Goal: Obtain resource: Obtain resource

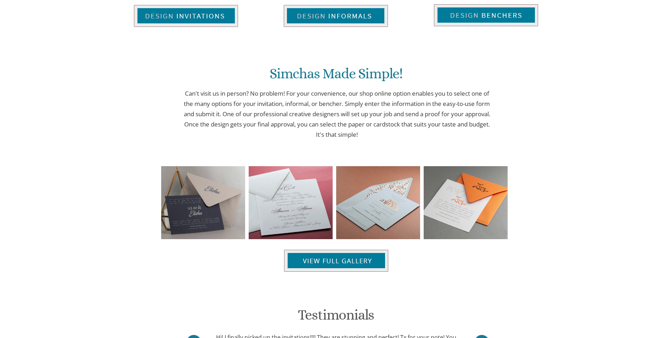
scroll to position [706, 0]
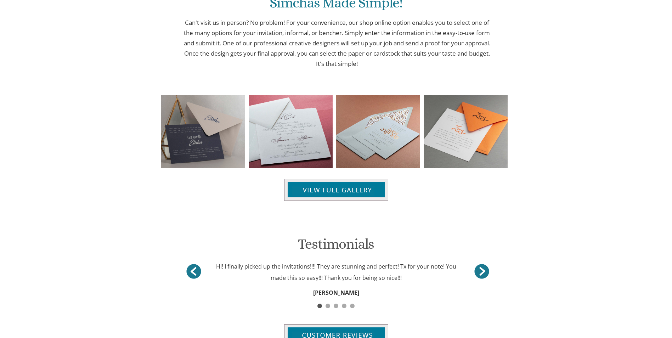
click at [335, 222] on div "Testimonials Hi! I finally picked up the invitations!!!! They are stunning and …" at bounding box center [335, 278] width 309 height 135
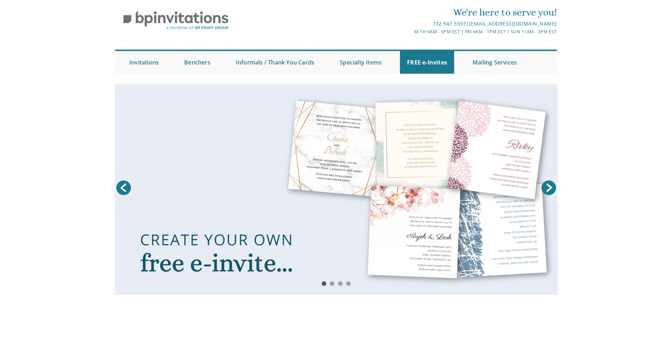
scroll to position [35, 0]
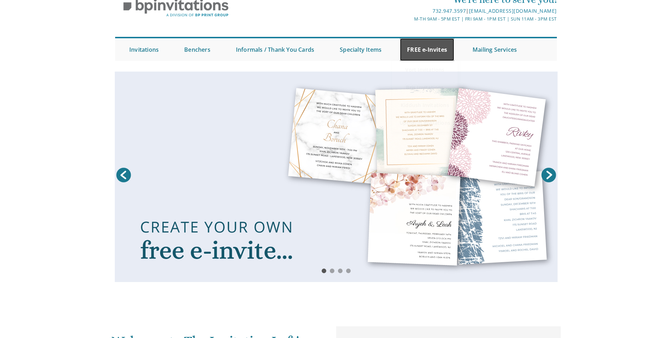
click at [422, 44] on link "FREE e-Invites" at bounding box center [427, 49] width 54 height 23
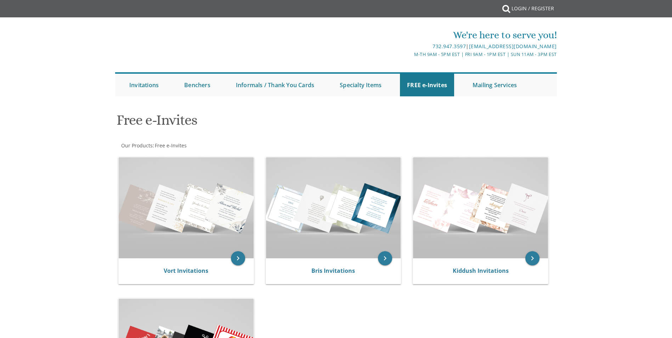
click at [424, 102] on div at bounding box center [335, 103] width 453 height 7
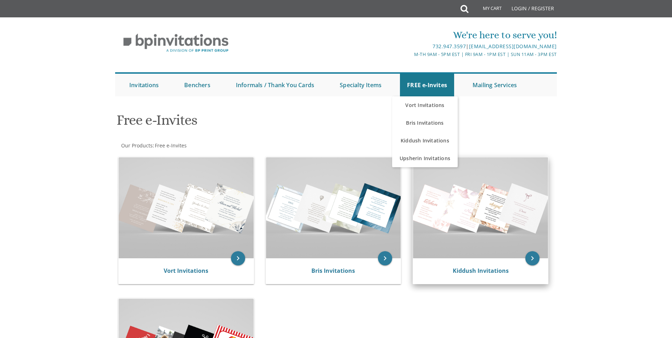
click at [476, 191] on img at bounding box center [480, 207] width 135 height 101
click at [529, 256] on icon "keyboard_arrow_right" at bounding box center [532, 258] width 14 height 14
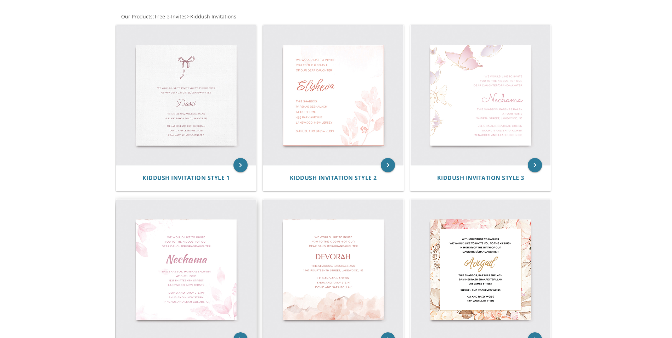
scroll to position [142, 0]
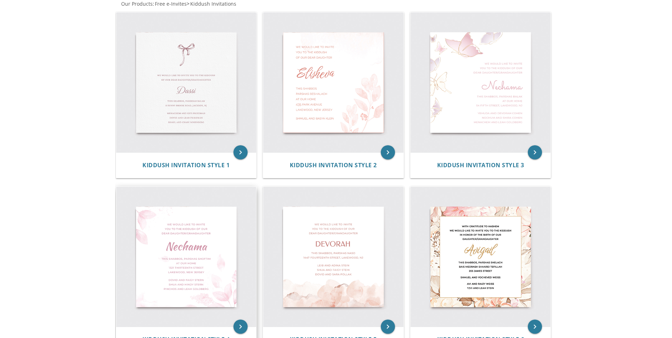
click at [196, 259] on img at bounding box center [186, 257] width 140 height 140
click at [240, 326] on icon "keyboard_arrow_right" at bounding box center [240, 326] width 14 height 14
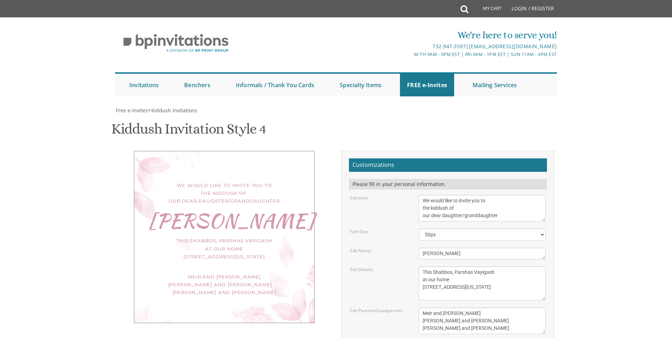
scroll to position [71, 0]
drag, startPoint x: 502, startPoint y: 146, endPoint x: 463, endPoint y: 145, distance: 39.0
click at [463, 195] on textarea "We would like to invite you to the kiddush of our dear daughter/granddaughter" at bounding box center [482, 208] width 127 height 27
click at [523, 195] on textarea "We would like to invite you to the kiddush of our dear daughter/granddaughter" at bounding box center [482, 208] width 127 height 27
drag, startPoint x: 452, startPoint y: 185, endPoint x: 414, endPoint y: 185, distance: 38.2
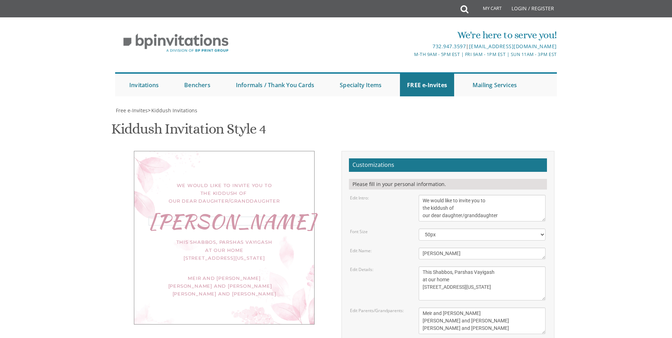
click at [414, 248] on div "[PERSON_NAME]" at bounding box center [481, 254] width 137 height 12
click at [507, 266] on textarea "This Shabbos, Parshas Vayigash at our home [STREET_ADDRESS][US_STATE]" at bounding box center [482, 283] width 127 height 34
click at [443, 248] on textarea "[PERSON_NAME]" at bounding box center [482, 254] width 127 height 12
type textarea "[PERSON_NAME]"
click at [503, 266] on textarea "This Shabbos, Parshas Vayigash at our home [STREET_ADDRESS][US_STATE]" at bounding box center [482, 283] width 127 height 34
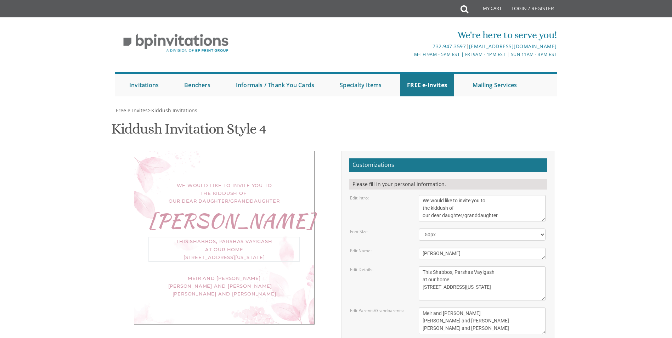
drag, startPoint x: 495, startPoint y: 201, endPoint x: 472, endPoint y: 202, distance: 23.0
click at [472, 266] on textarea "This Shabbos, Parshas Vayigash at our home [STREET_ADDRESS][US_STATE]" at bounding box center [482, 283] width 127 height 34
drag, startPoint x: 452, startPoint y: 209, endPoint x: 437, endPoint y: 211, distance: 14.3
click at [437, 266] on textarea "This Shabbos, Parshas Vayigash at our home [STREET_ADDRESS][US_STATE]" at bounding box center [482, 283] width 127 height 34
drag, startPoint x: 466, startPoint y: 217, endPoint x: 421, endPoint y: 219, distance: 45.0
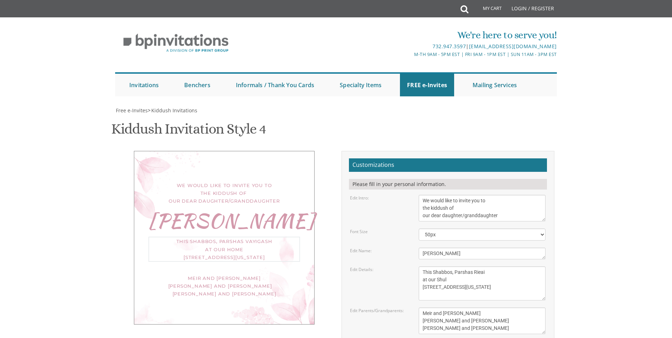
click at [421, 266] on textarea "This Shabbos, Parshas Vayigash at our home [STREET_ADDRESS][US_STATE]" at bounding box center [482, 283] width 127 height 34
type textarea "This Shabbos, Parshas Rieai at our Shul [STREET_ADDRESS][US_STATE]"
drag, startPoint x: 487, startPoint y: 257, endPoint x: 418, endPoint y: 239, distance: 71.3
click at [418, 307] on div "Meir and [PERSON_NAME] [PERSON_NAME] and [PERSON_NAME] [PERSON_NAME] and [PERSO…" at bounding box center [481, 320] width 137 height 27
type textarea "M"
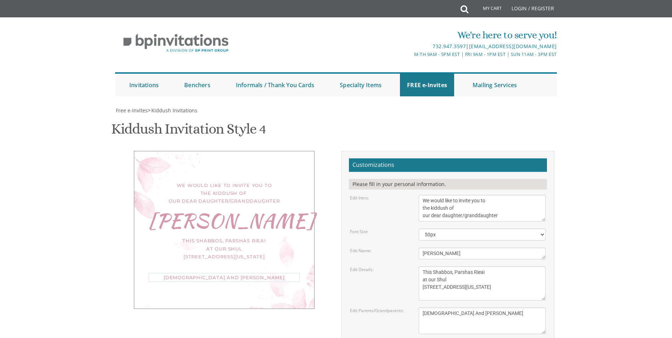
type textarea "[DEMOGRAPHIC_DATA] And [PERSON_NAME]"
drag, startPoint x: 498, startPoint y: 146, endPoint x: 463, endPoint y: 143, distance: 35.5
click at [463, 195] on textarea "We would like to invite you to the kiddush of our dear daughter/granddaughter" at bounding box center [482, 208] width 127 height 27
type textarea "We would like to invite you to the kiddush of our dear daughter"
click at [456, 228] on select "40px 50px 60px 70px" at bounding box center [482, 234] width 127 height 12
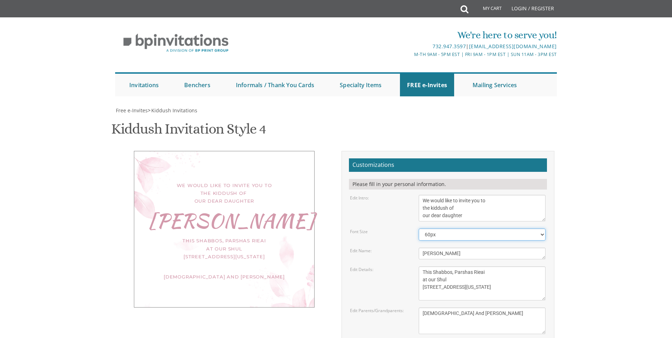
click at [419, 228] on select "40px 50px 60px 70px" at bounding box center [482, 234] width 127 height 12
click at [450, 228] on select "40px 50px 60px 70px" at bounding box center [482, 234] width 127 height 12
select select "70px"
click at [419, 228] on select "40px 50px 60px 70px" at bounding box center [482, 234] width 127 height 12
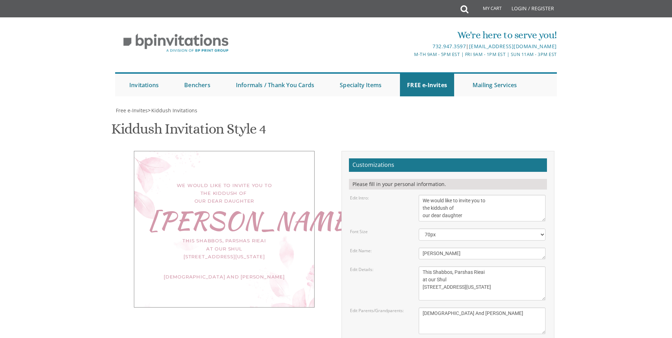
click at [421, 266] on textarea "This Shabbos, Parshas Vayigash at our home [STREET_ADDRESS][US_STATE]" at bounding box center [482, 283] width 127 height 34
click at [526, 307] on textarea "Meir and [PERSON_NAME] [PERSON_NAME] and [PERSON_NAME] [PERSON_NAME] and [PERSO…" at bounding box center [482, 320] width 127 height 27
click at [515, 116] on div "Kiddush Invitation Style 4 SKU: kiddush4" at bounding box center [336, 130] width 450 height 28
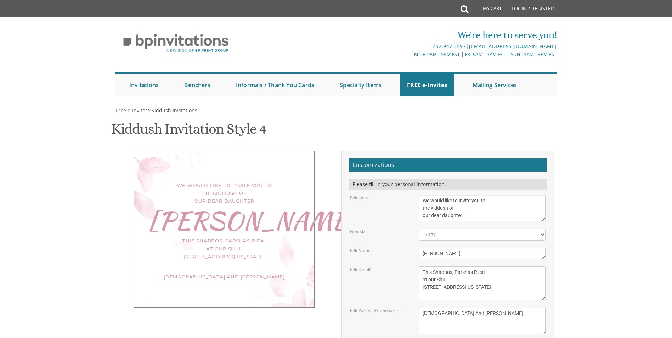
click at [243, 237] on div "This Shabbos, Parshas Rieai at our Shul [STREET_ADDRESS][US_STATE]" at bounding box center [224, 248] width 152 height 23
drag, startPoint x: 449, startPoint y: 216, endPoint x: 422, endPoint y: 217, distance: 27.3
click at [422, 266] on textarea "This Shabbos, Parshas Vayigash at our home [STREET_ADDRESS][US_STATE]" at bounding box center [482, 283] width 127 height 34
type textarea "This Shabbos, Parshas Rieai Bais [GEOGRAPHIC_DATA] [STREET_ADDRESS][US_STATE]"
click at [515, 307] on textarea "Meir and [PERSON_NAME] [PERSON_NAME] and [PERSON_NAME] [PERSON_NAME] and [PERSO…" at bounding box center [482, 320] width 127 height 27
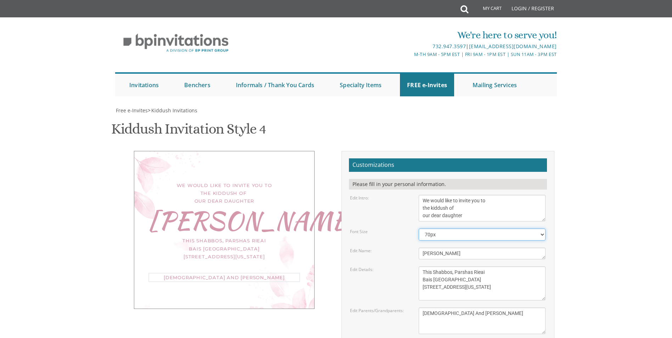
click at [467, 228] on select "40px 50px 60px 70px" at bounding box center [482, 234] width 127 height 12
click at [474, 228] on select "40px 50px 60px 70px" at bounding box center [482, 234] width 127 height 12
click at [583, 170] on body "My Cart Total: View Cart Item(s) Submit My Cart Total: View Cart Item(s) Login …" at bounding box center [336, 298] width 672 height 597
click at [469, 195] on textarea "We would like to invite you to the kiddush of our dear daughter/granddaughter" at bounding box center [482, 208] width 127 height 27
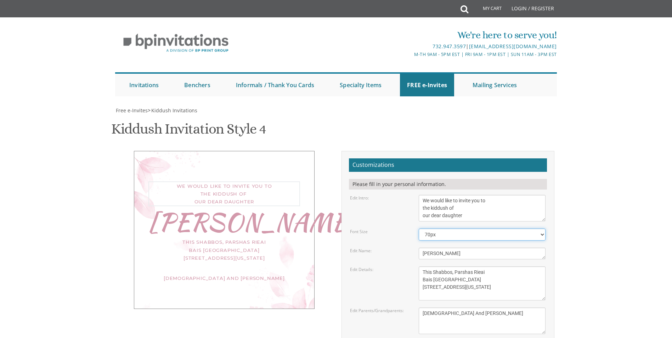
click at [518, 228] on select "40px 50px 60px 70px" at bounding box center [482, 234] width 127 height 12
click at [582, 168] on body "My Cart Total: View Cart Item(s) Submit My Cart Total: View Cart Item(s) Login …" at bounding box center [336, 298] width 672 height 597
drag, startPoint x: 489, startPoint y: 243, endPoint x: 475, endPoint y: 244, distance: 14.9
click at [475, 307] on textarea "Meir and [PERSON_NAME] [PERSON_NAME] and [PERSON_NAME] [PERSON_NAME] and [PERSO…" at bounding box center [482, 320] width 127 height 27
type textarea "[DEMOGRAPHIC_DATA] And [PERSON_NAME]"
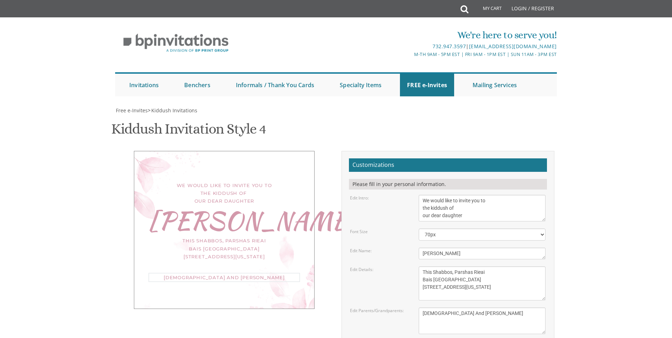
click at [532, 266] on textarea "This Shabbos, Parshas Vayigash at our home [STREET_ADDRESS][US_STATE]" at bounding box center [482, 283] width 127 height 34
click at [469, 195] on textarea "We would like to invite you to the kiddush of our dear daughter/granddaughter" at bounding box center [482, 208] width 127 height 27
click at [468, 195] on textarea "We would like to invite you to the kiddush of our dear daughter/granddaughter" at bounding box center [482, 208] width 127 height 27
click at [510, 195] on textarea "We would like to invite you to the kiddush of our dear daughter/granddaughter" at bounding box center [482, 208] width 127 height 27
click at [500, 195] on textarea "We would like to invite you to the kiddush of our dear daughter/granddaughter" at bounding box center [482, 208] width 127 height 27
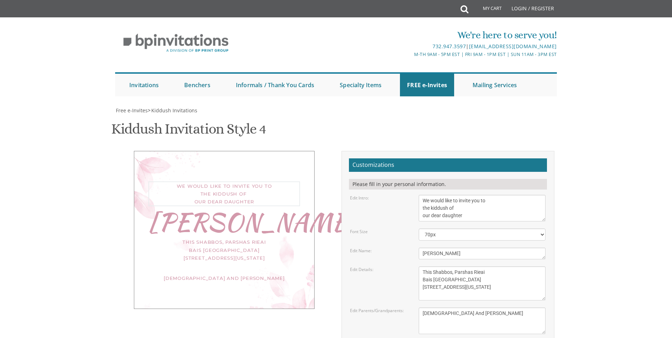
click at [492, 248] on textarea "[PERSON_NAME]" at bounding box center [482, 254] width 127 height 12
click at [529, 307] on textarea "Meir and [PERSON_NAME] [PERSON_NAME] and [PERSON_NAME] [PERSON_NAME] and [PERSO…" at bounding box center [482, 320] width 127 height 27
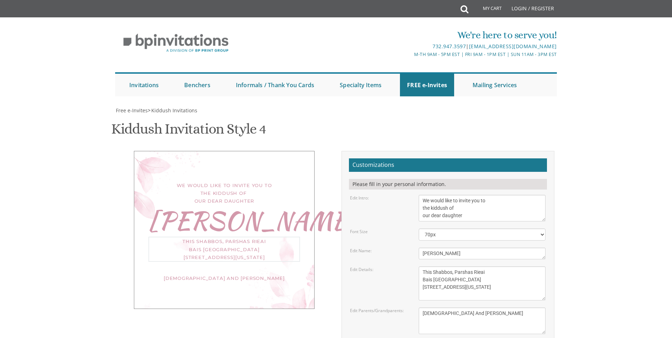
drag, startPoint x: 446, startPoint y: 174, endPoint x: 518, endPoint y: 176, distance: 72.3
click at [518, 266] on textarea "This Shabbos, Parshas Vayigash at our home [STREET_ADDRESS][US_STATE]" at bounding box center [482, 283] width 127 height 34
drag, startPoint x: 468, startPoint y: 175, endPoint x: 521, endPoint y: 172, distance: 52.5
click at [521, 266] on textarea "This Shabbos, Parshas Vayigash at our home [STREET_ADDRESS][US_STATE]" at bounding box center [482, 283] width 127 height 34
drag, startPoint x: 464, startPoint y: 166, endPoint x: 529, endPoint y: 171, distance: 65.7
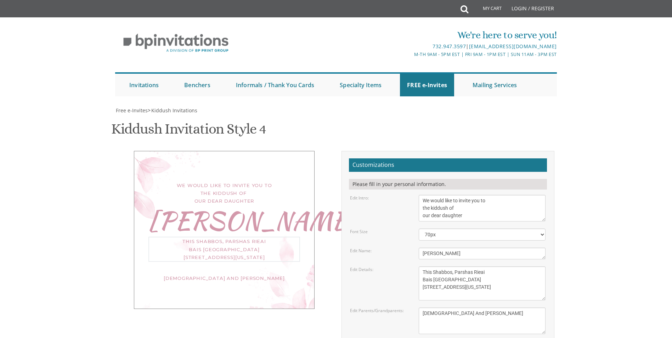
click at [529, 266] on textarea "This Shabbos, Parshas Vayigash at our home [STREET_ADDRESS][US_STATE]" at bounding box center [482, 283] width 127 height 34
drag, startPoint x: 474, startPoint y: 167, endPoint x: 531, endPoint y: 164, distance: 56.4
click at [572, 205] on body "My Cart Total: View Cart Item(s) Submit My Cart Total: View Cart Item(s) Login …" at bounding box center [336, 298] width 672 height 597
drag, startPoint x: 484, startPoint y: 165, endPoint x: 476, endPoint y: 165, distance: 7.4
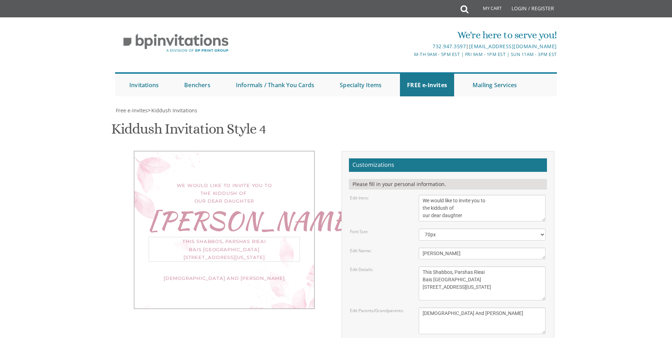
click at [476, 266] on textarea "This Shabbos, Parshas Vayigash at our home [STREET_ADDRESS][US_STATE]" at bounding box center [482, 283] width 127 height 34
drag, startPoint x: 481, startPoint y: 174, endPoint x: 470, endPoint y: 172, distance: 11.0
click at [470, 266] on textarea "This Shabbos, Parshas Vayigash at our home [STREET_ADDRESS][US_STATE]" at bounding box center [482, 283] width 127 height 34
drag, startPoint x: 483, startPoint y: 172, endPoint x: 472, endPoint y: 172, distance: 10.6
click at [472, 266] on textarea "This Shabbos, Parshas Vayigash at our home [STREET_ADDRESS][US_STATE]" at bounding box center [482, 283] width 127 height 34
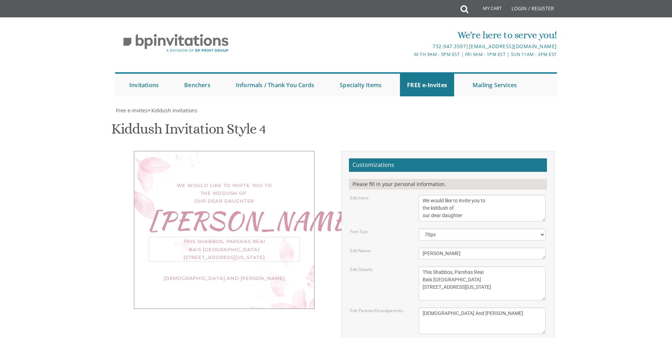
drag, startPoint x: 483, startPoint y: 170, endPoint x: 477, endPoint y: 172, distance: 6.4
click at [477, 266] on textarea "This Shabbos, Parshas Vayigash at our home [STREET_ADDRESS][US_STATE]" at bounding box center [482, 283] width 127 height 34
click at [515, 266] on textarea "This Shabbos, Parshas Vayigash at our home [STREET_ADDRESS][US_STATE]" at bounding box center [482, 283] width 127 height 34
type textarea "This Shabbos, [PERSON_NAME] Re'[PERSON_NAME] Medresh D'Tamarind Park [STREET_AD…"
click at [509, 248] on textarea "[PERSON_NAME]" at bounding box center [482, 254] width 127 height 12
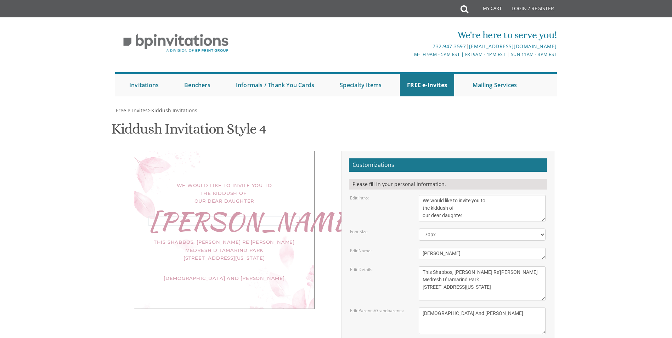
type input "[EMAIL_ADDRESS][DOMAIN_NAME]"
